Goal: Task Accomplishment & Management: Use online tool/utility

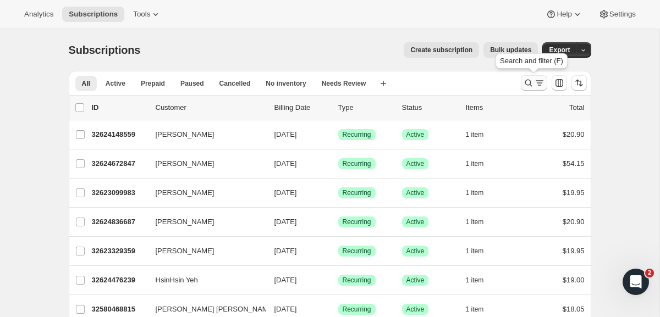
click at [536, 78] on icon "Search and filter results" at bounding box center [539, 83] width 11 height 11
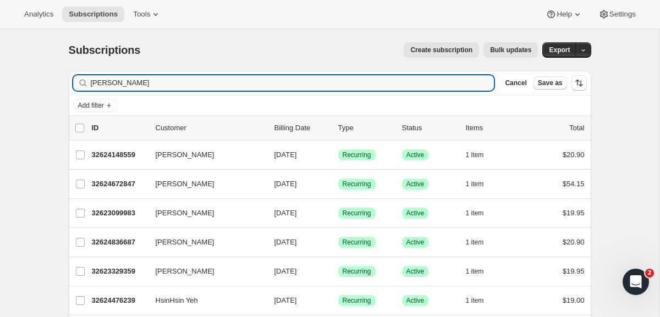
type input "[PERSON_NAME]"
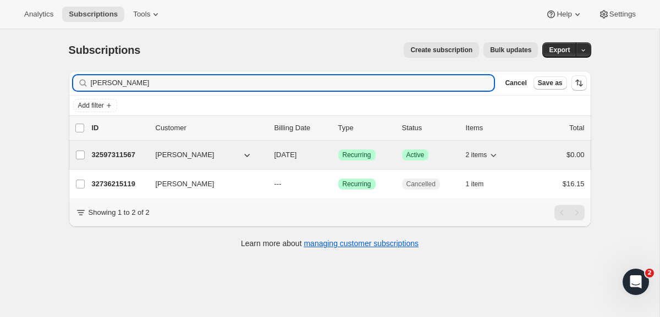
click at [203, 156] on span "[PERSON_NAME]" at bounding box center [185, 155] width 59 height 11
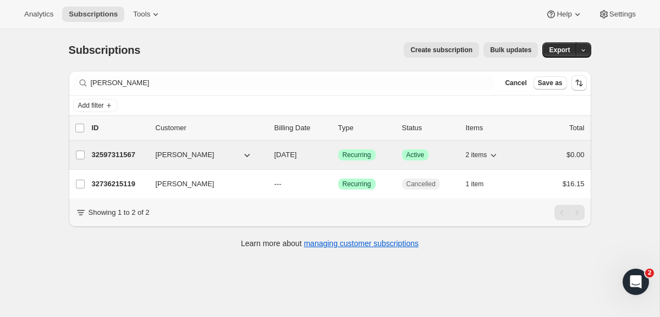
click at [115, 158] on p "32597311567" at bounding box center [119, 155] width 55 height 11
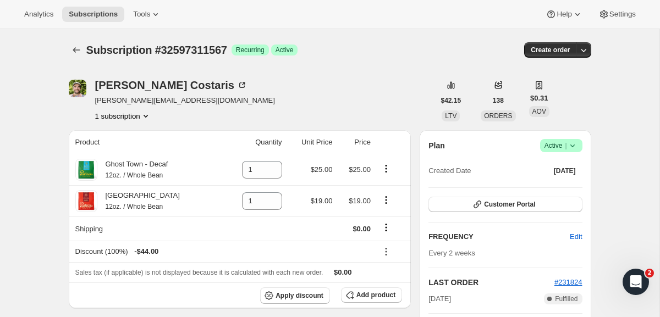
click at [339, 139] on th "Price" at bounding box center [354, 142] width 38 height 24
click at [585, 51] on icon "button" at bounding box center [583, 50] width 11 height 11
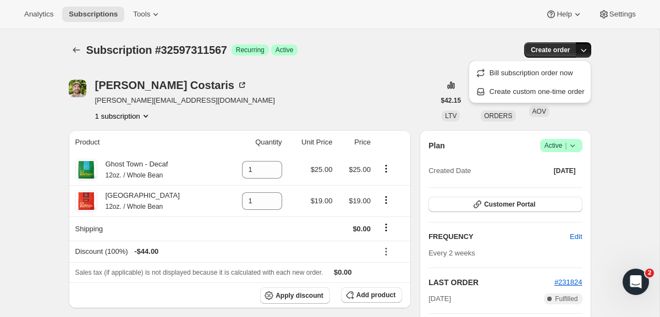
click at [586, 49] on icon "button" at bounding box center [583, 50] width 11 height 11
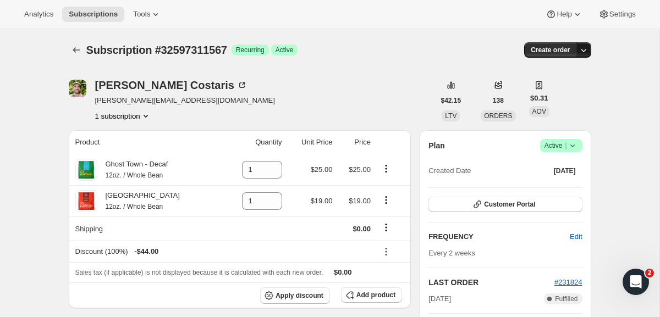
click at [586, 48] on icon "button" at bounding box center [583, 50] width 11 height 11
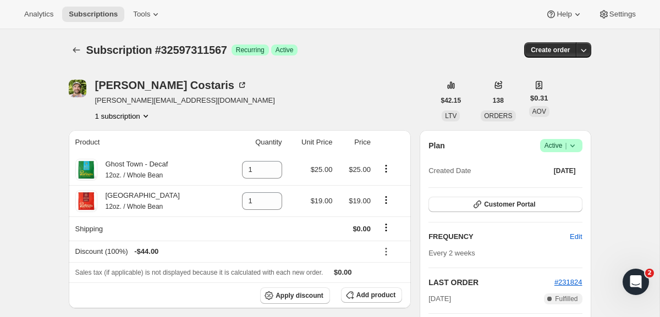
click at [585, 45] on icon "button" at bounding box center [583, 50] width 11 height 11
click at [555, 74] on span "Bill subscription order now" at bounding box center [531, 73] width 84 height 8
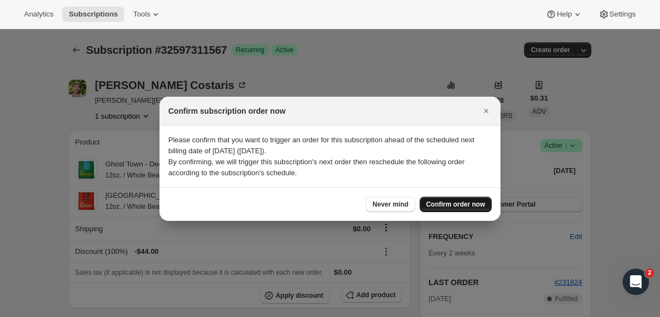
click at [455, 203] on span "Confirm order now" at bounding box center [455, 204] width 59 height 9
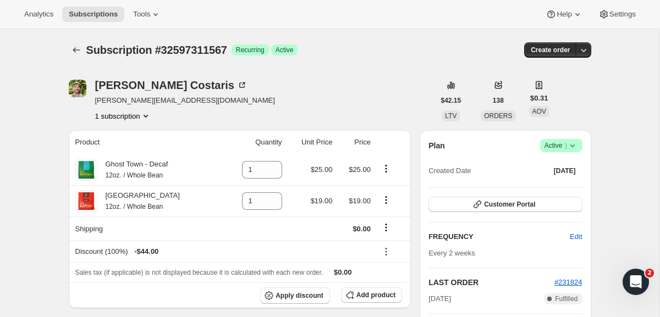
click at [154, 5] on div "Analytics Subscriptions Tools Help Settings" at bounding box center [330, 14] width 660 height 29
click at [150, 12] on span "Tools" at bounding box center [141, 14] width 17 height 9
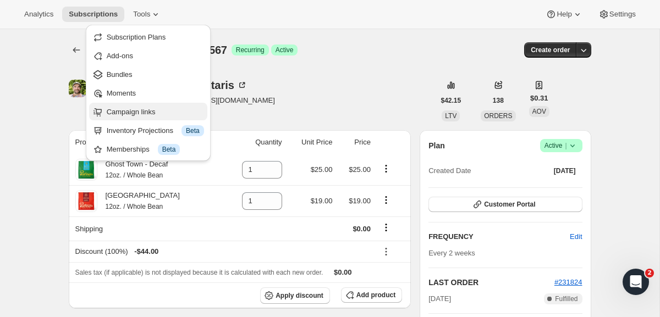
click at [131, 107] on span "Campaign links" at bounding box center [155, 112] width 97 height 11
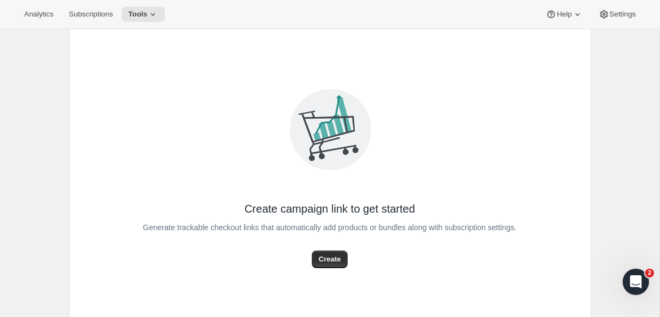
scroll to position [84, 0]
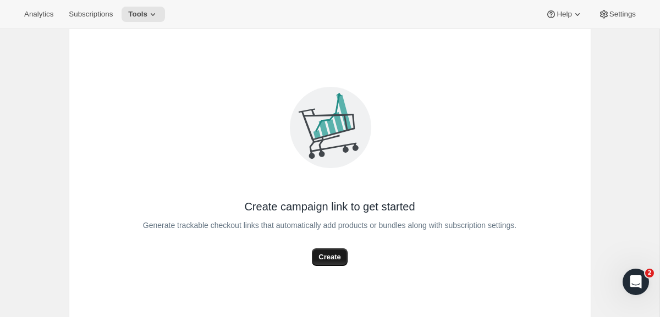
click at [335, 256] on span "Create" at bounding box center [329, 257] width 22 height 11
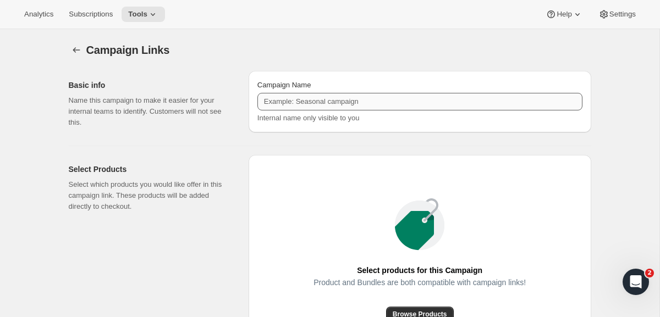
scroll to position [161, 0]
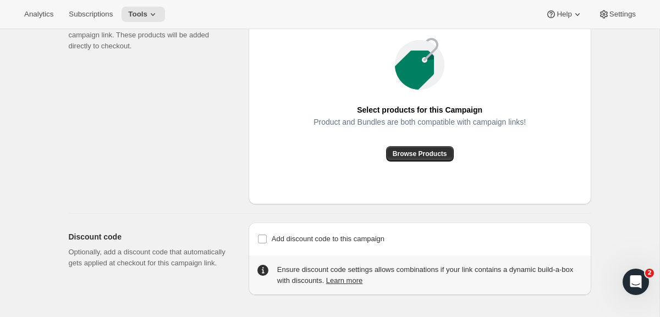
click at [430, 136] on div "Product and Bundles are both compatible with campaign links!" at bounding box center [419, 132] width 212 height 29
click at [425, 150] on span "Browse Products" at bounding box center [420, 154] width 54 height 9
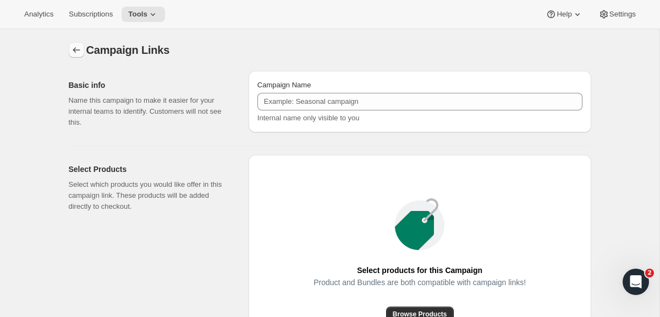
click at [69, 53] on button "button" at bounding box center [76, 49] width 15 height 15
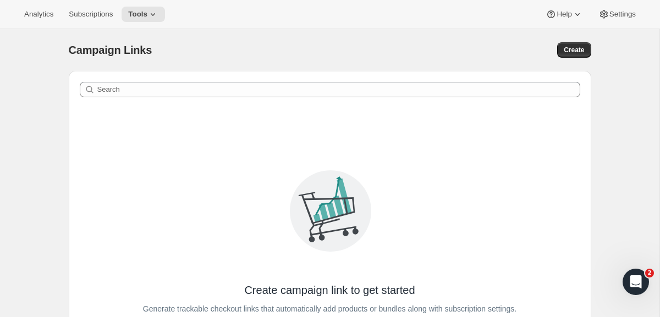
click at [158, 24] on div "Analytics Subscriptions Tools Help Settings" at bounding box center [330, 14] width 660 height 29
click at [155, 10] on icon at bounding box center [152, 14] width 11 height 11
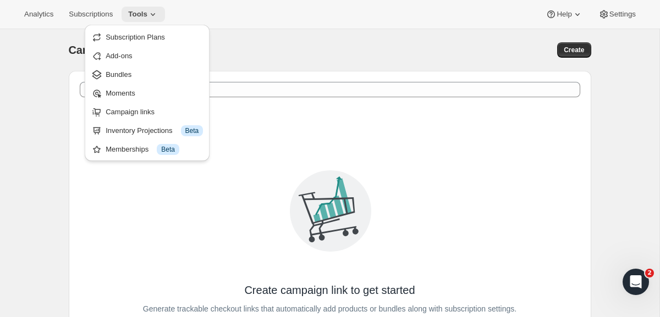
click at [158, 15] on icon at bounding box center [152, 14] width 11 height 11
